Goal: Navigation & Orientation: Find specific page/section

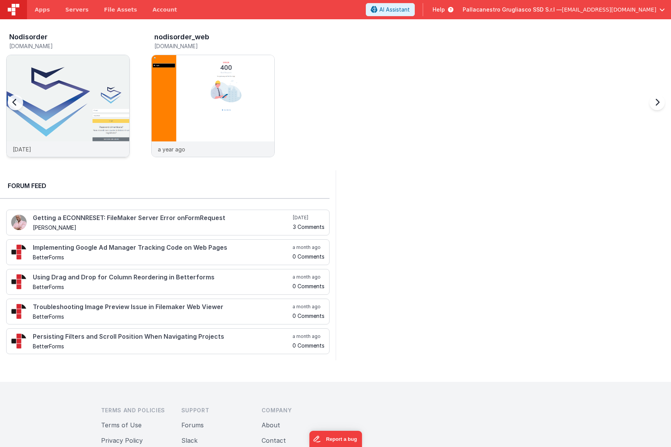
click at [96, 86] on img at bounding box center [68, 116] width 123 height 123
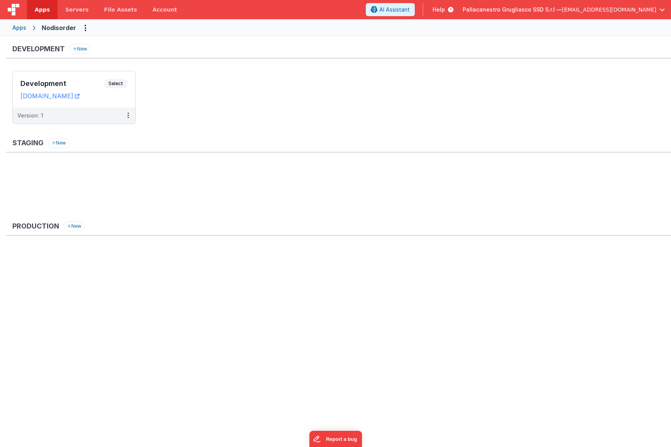
click at [561, 10] on span "Pallacanestro Grugliasco SSD S.r.l —" at bounding box center [511, 10] width 99 height 8
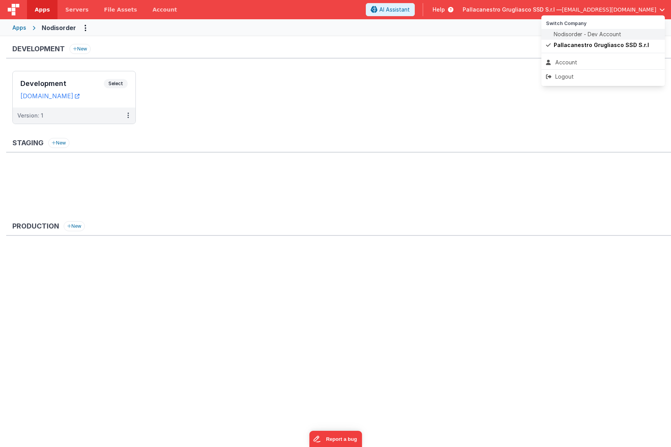
click at [574, 32] on span "Nodisorder - Dev Account" at bounding box center [586, 34] width 67 height 8
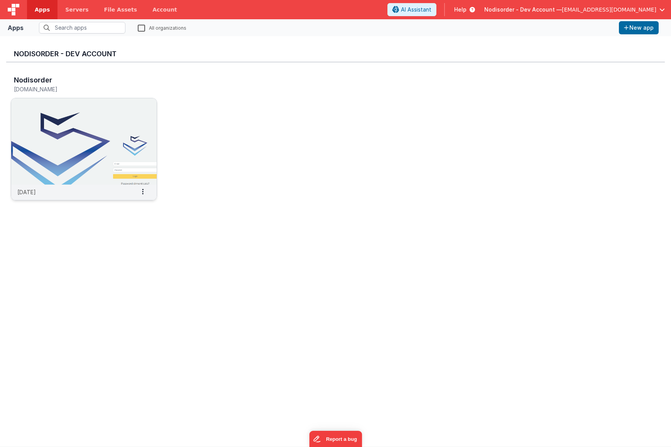
click at [72, 144] on img at bounding box center [83, 141] width 145 height 86
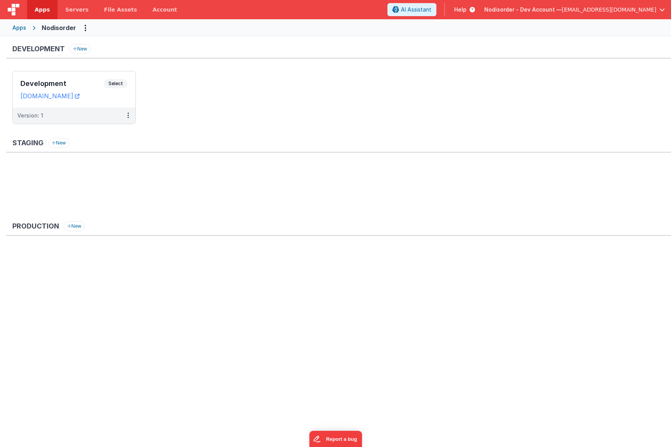
click at [561, 13] on span "Nodisorder - Dev Account —" at bounding box center [523, 10] width 78 height 8
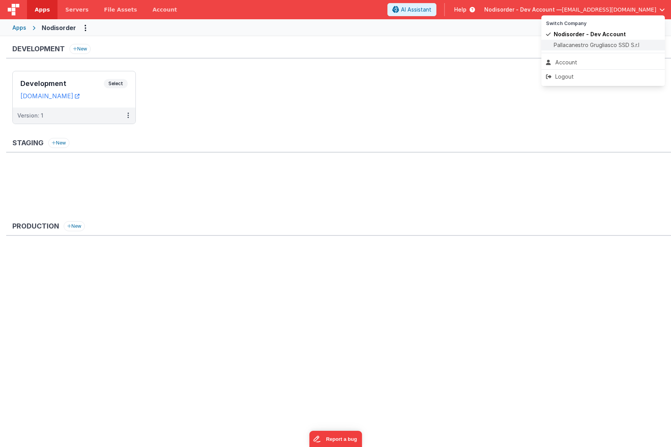
click at [571, 44] on span "Pallacanestro Grugliasco SSD S.r.l" at bounding box center [596, 45] width 86 height 8
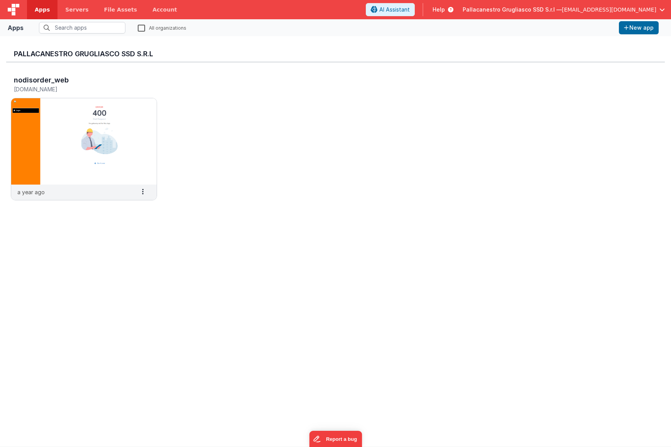
click at [561, 10] on span "Pallacanestro Grugliasco SSD S.r.l —" at bounding box center [511, 10] width 99 height 8
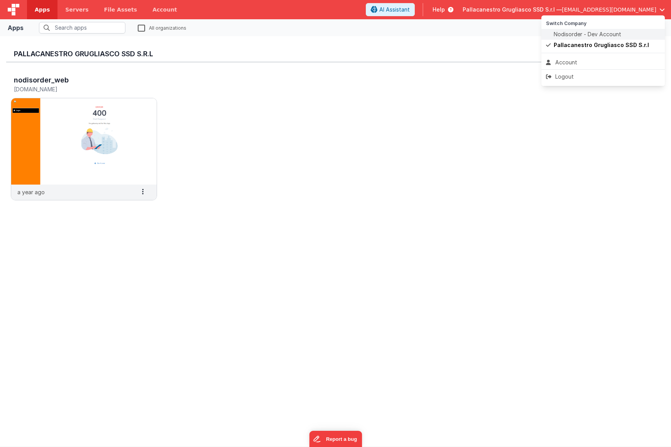
click at [568, 34] on span "Nodisorder - Dev Account" at bounding box center [586, 34] width 67 height 8
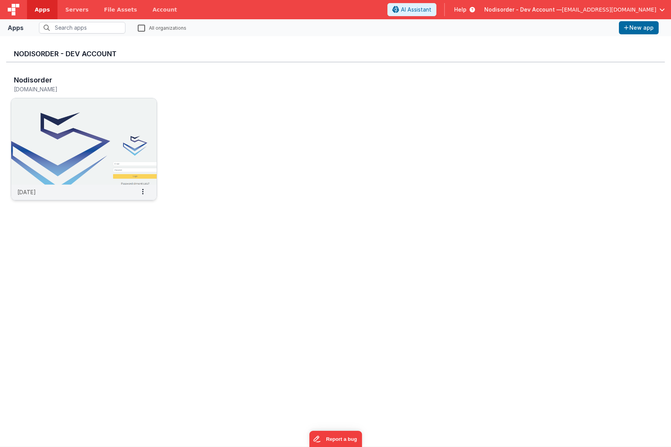
click at [95, 124] on img at bounding box center [83, 141] width 145 height 86
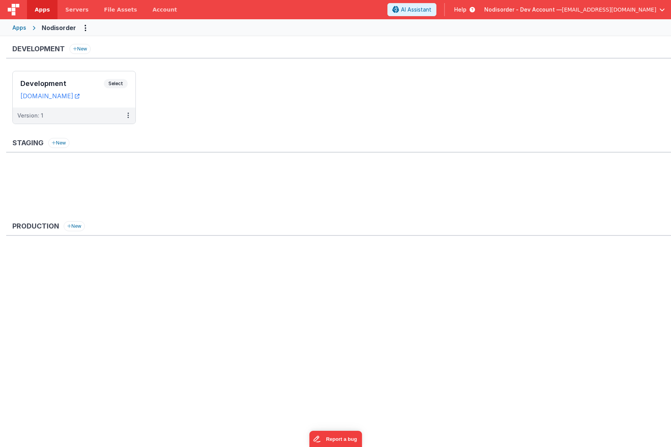
click at [17, 29] on div "Apps" at bounding box center [19, 28] width 14 height 8
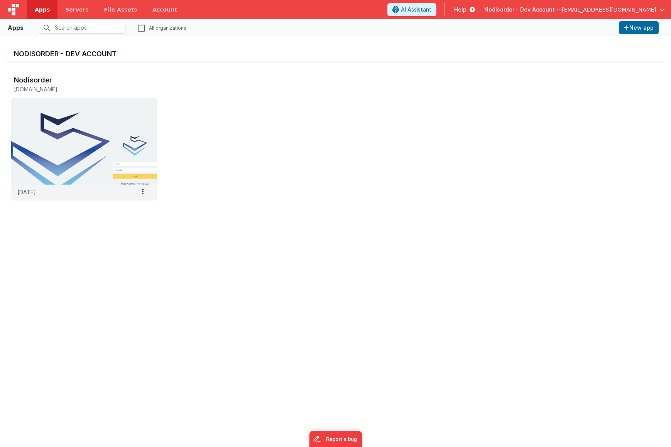
click at [606, 11] on span "[EMAIL_ADDRESS][DOMAIN_NAME]" at bounding box center [608, 10] width 94 height 8
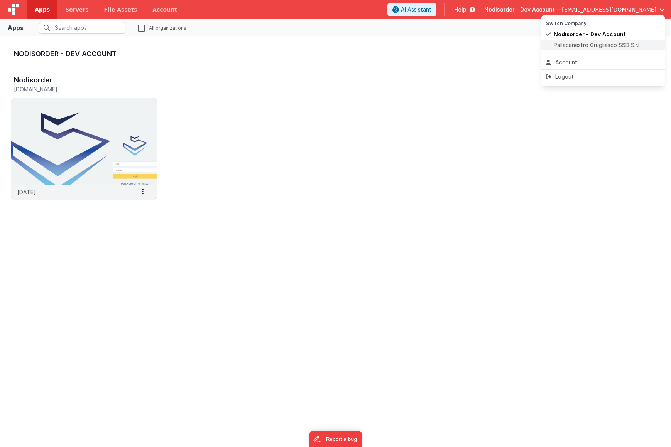
click at [588, 47] on span "Pallacanestro Grugliasco SSD S.r.l" at bounding box center [596, 45] width 86 height 8
